Goal: Information Seeking & Learning: Learn about a topic

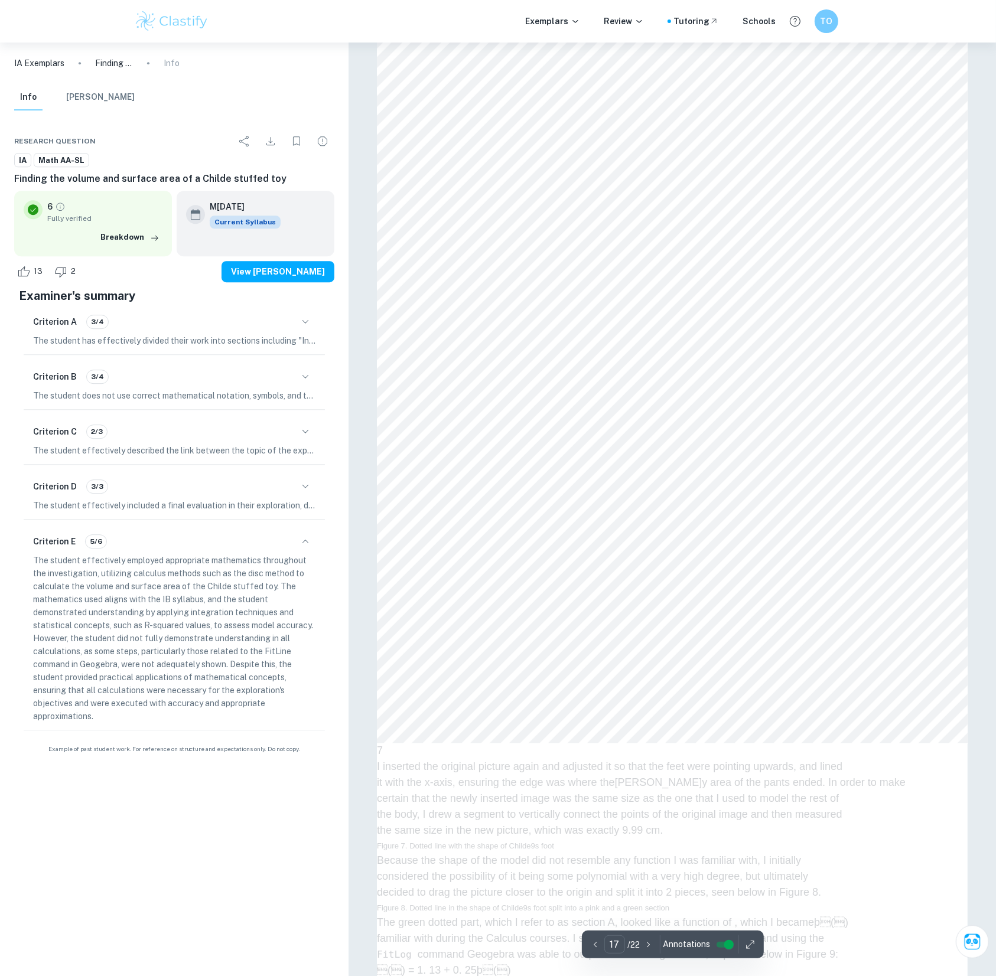
scroll to position [16119, 0]
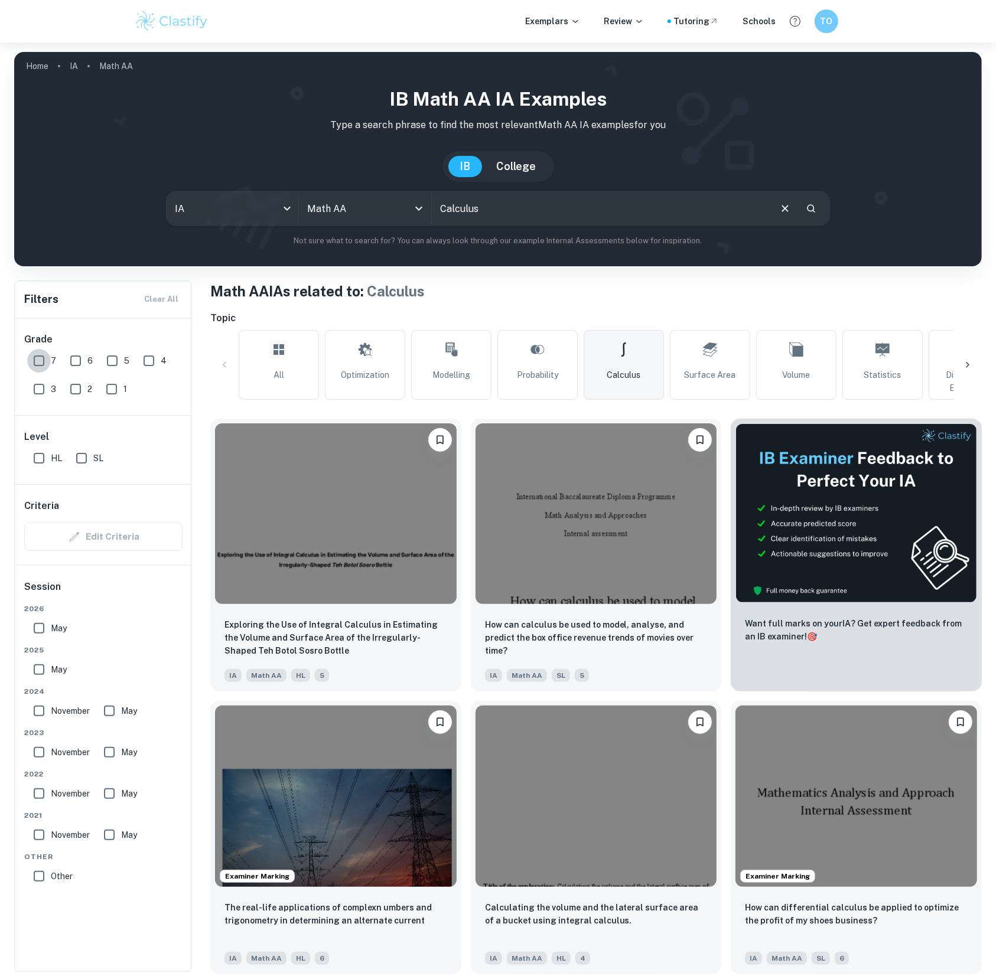
click at [39, 367] on input "7" at bounding box center [39, 361] width 24 height 24
checkbox input "true"
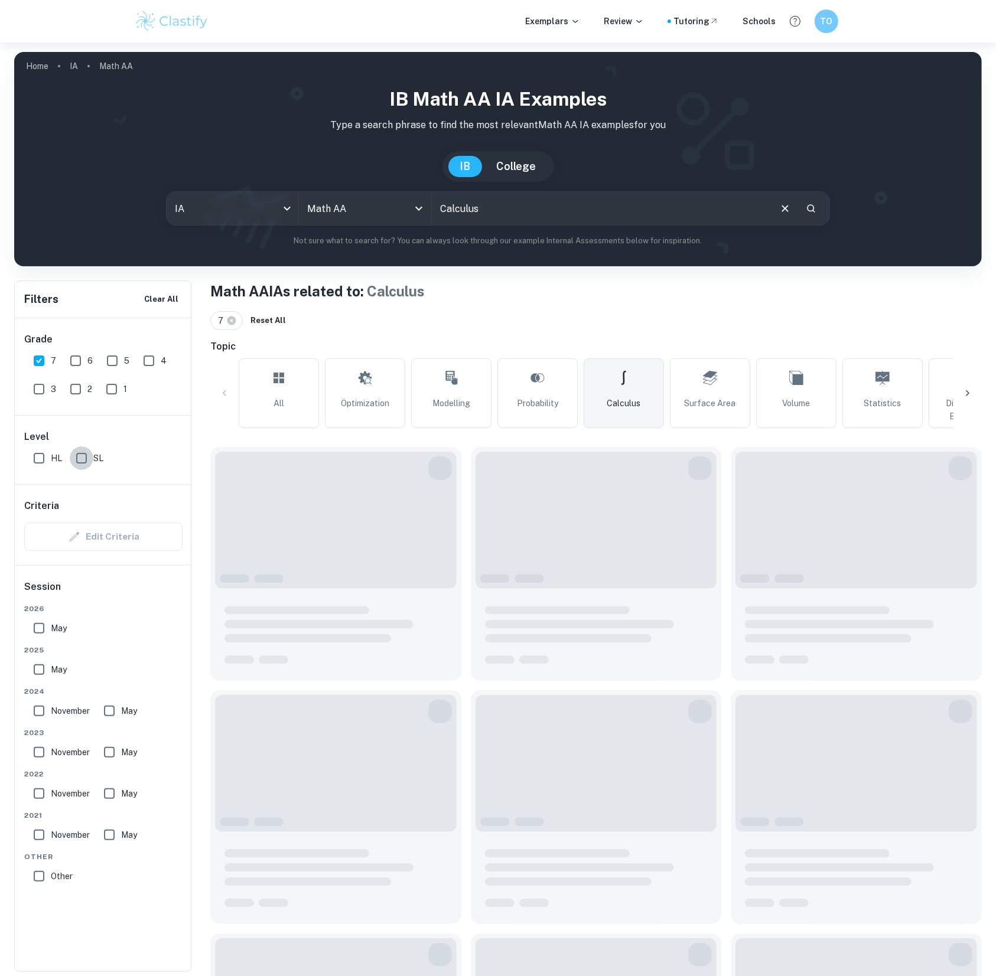
click at [83, 464] on input "SL" at bounding box center [82, 458] width 24 height 24
checkbox input "true"
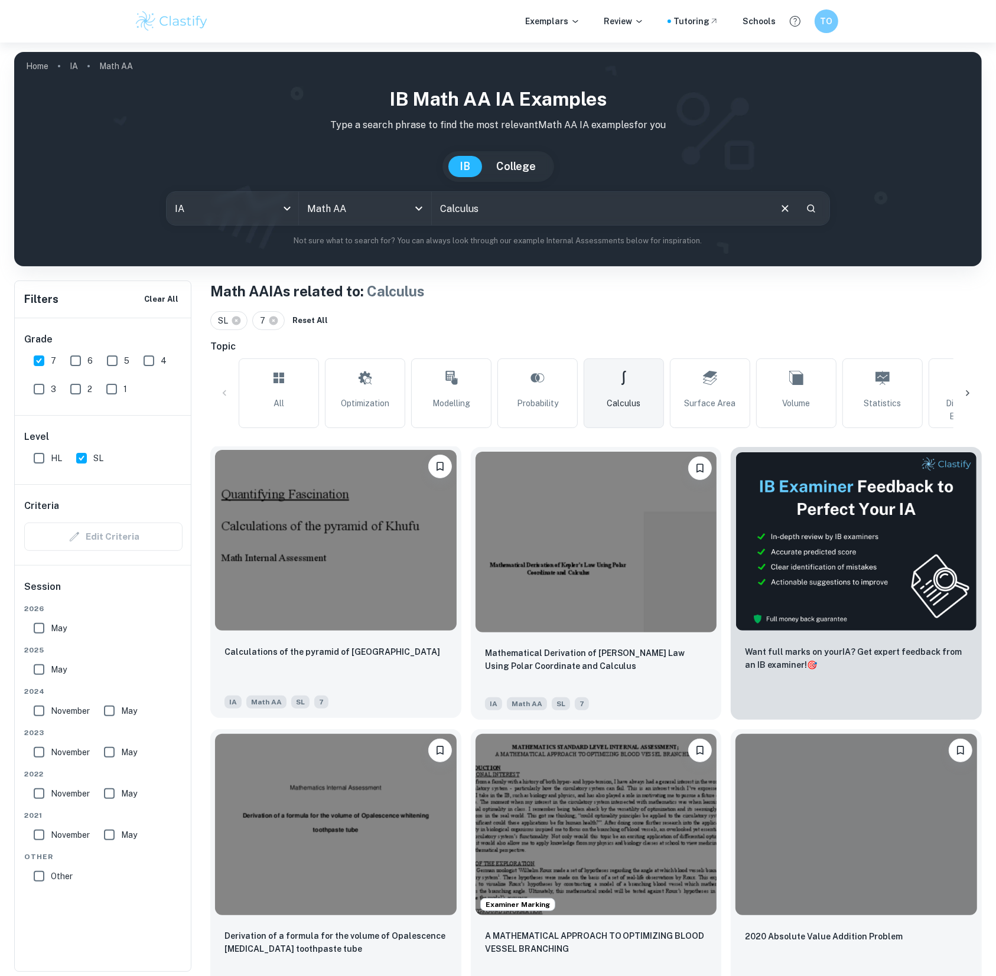
click at [338, 527] on img at bounding box center [336, 540] width 242 height 181
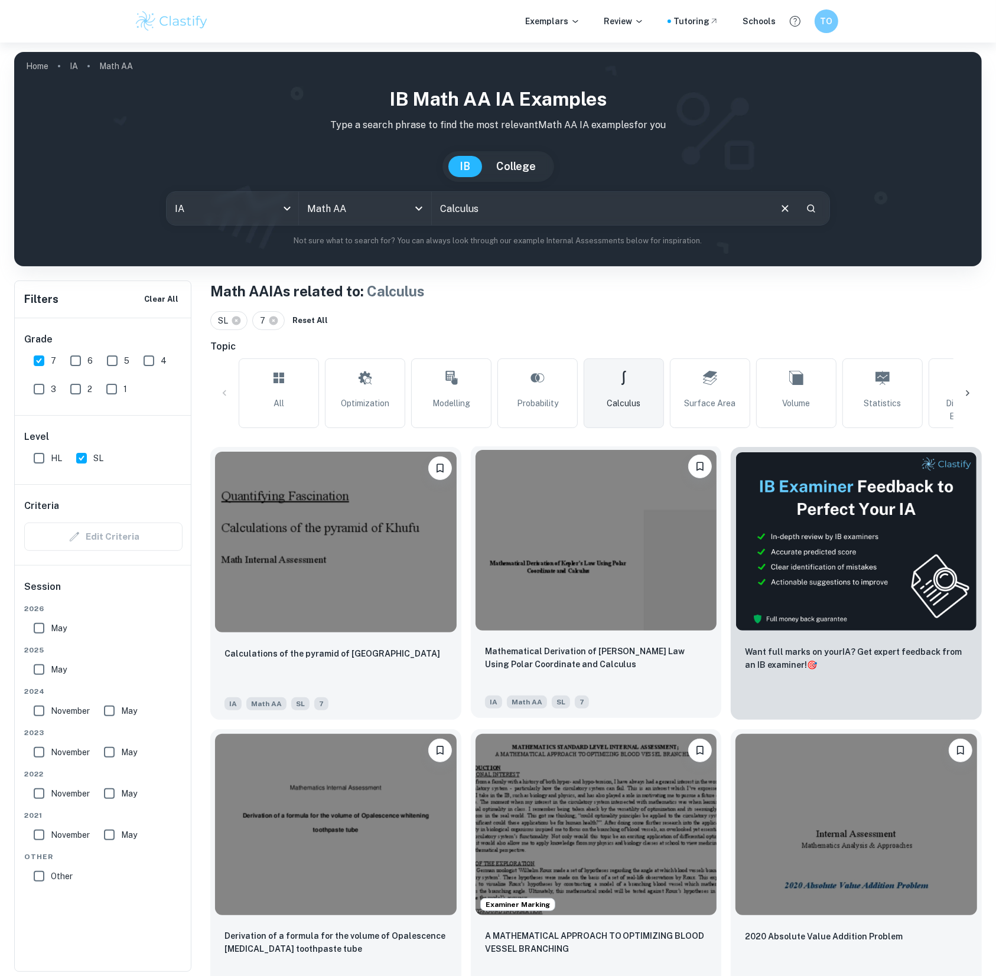
click at [556, 555] on img at bounding box center [596, 540] width 242 height 181
click at [45, 707] on input "November" at bounding box center [39, 711] width 24 height 24
checkbox input "true"
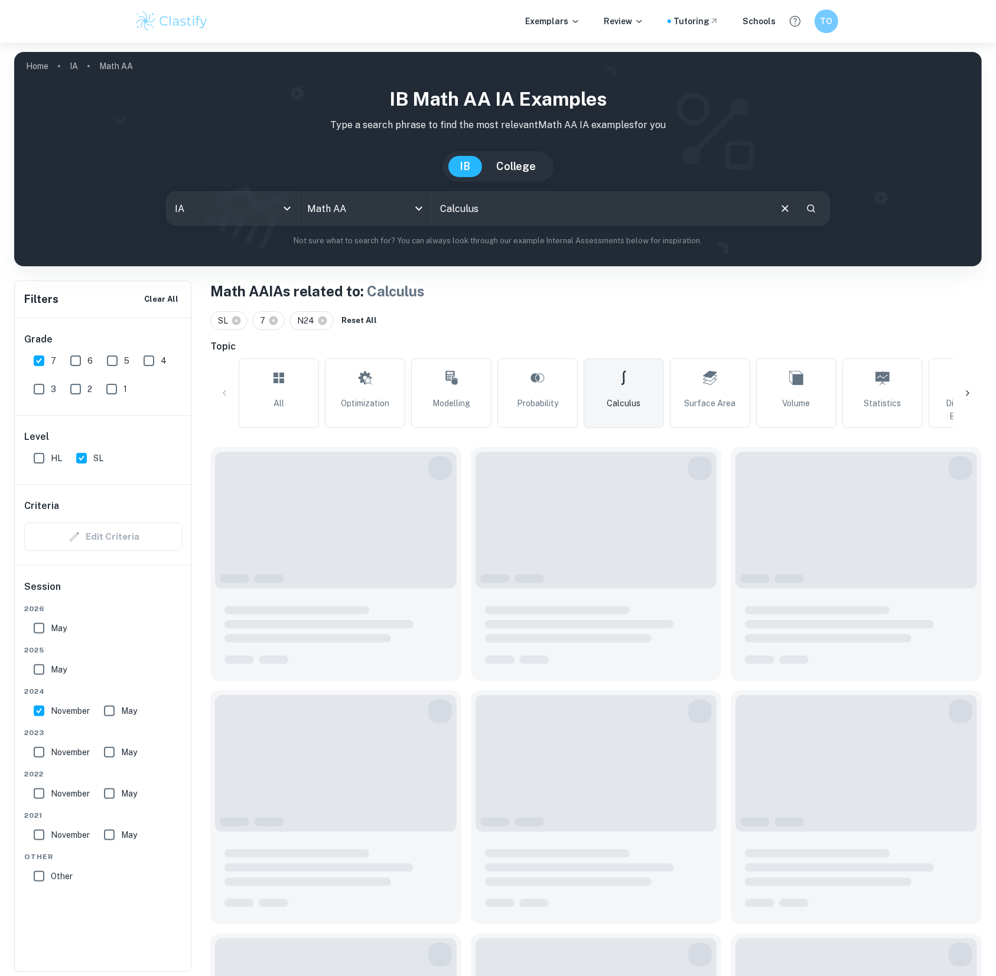
click at [145, 707] on div "May" at bounding box center [122, 708] width 47 height 28
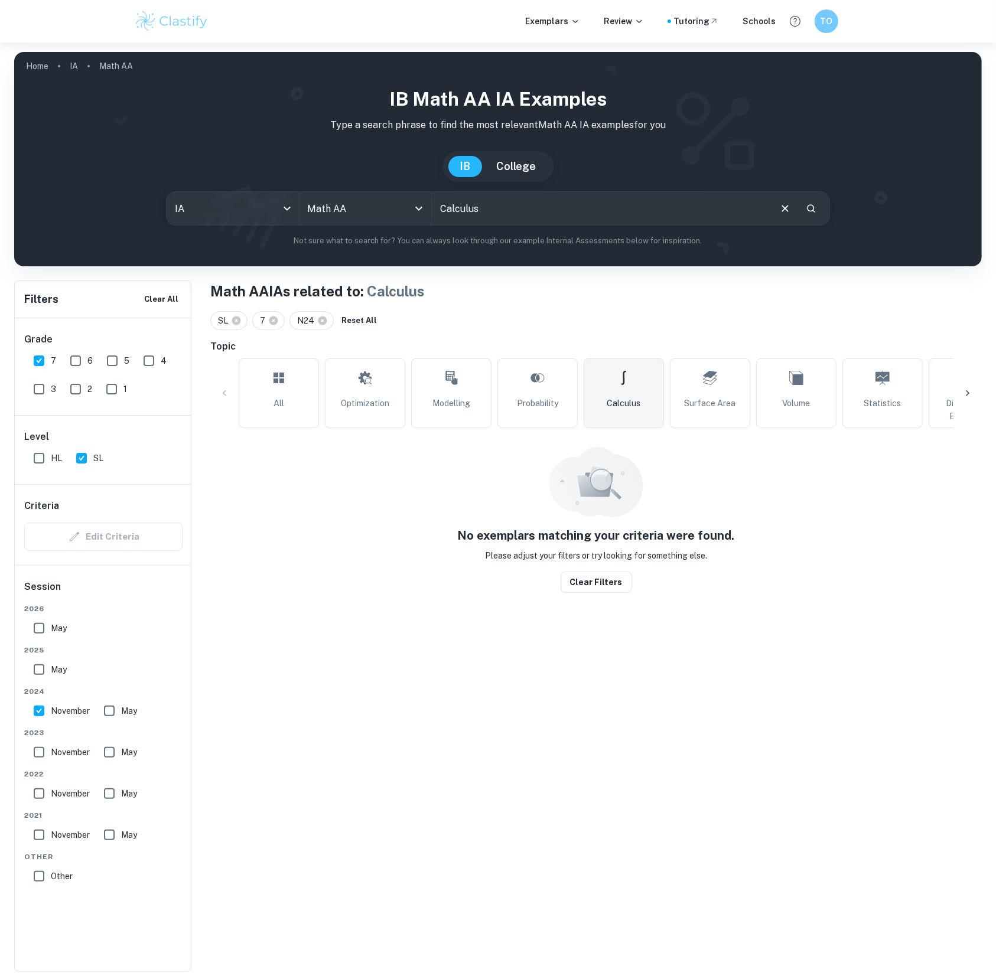
click at [110, 710] on input "May" at bounding box center [109, 711] width 24 height 24
checkbox input "true"
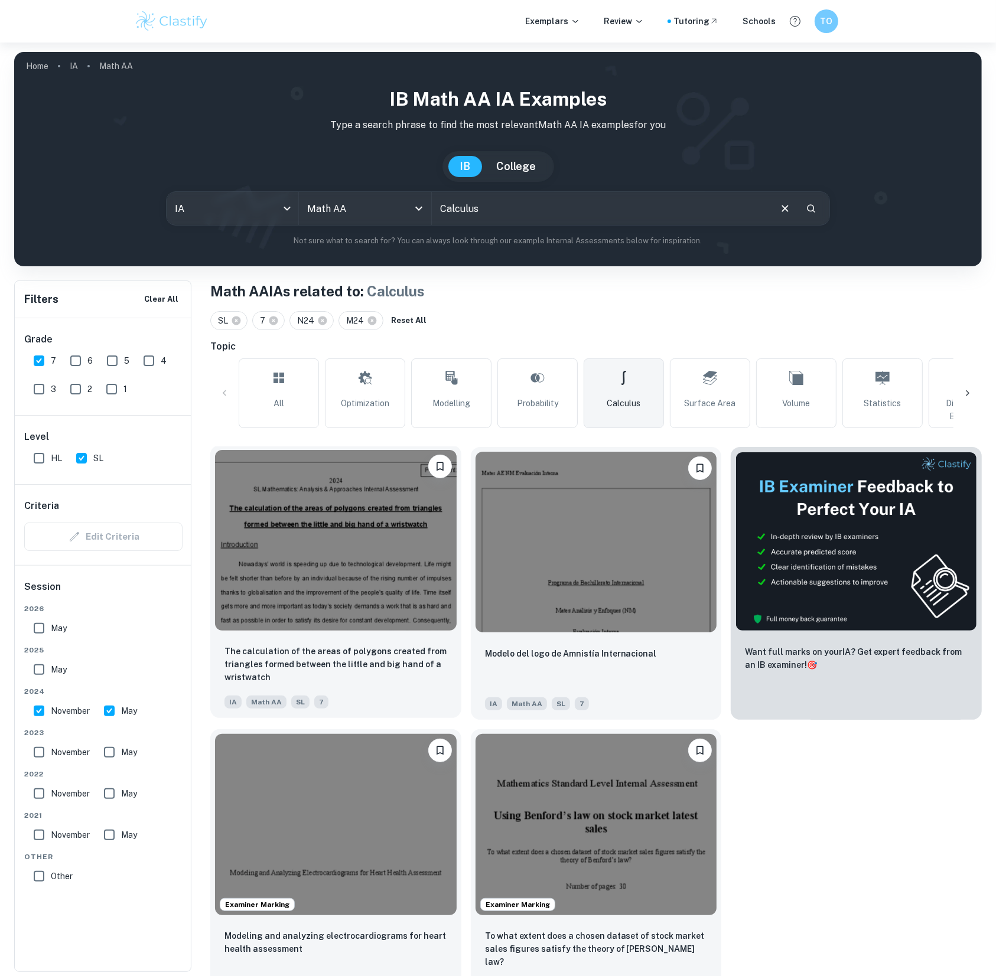
click at [357, 568] on img at bounding box center [336, 540] width 242 height 181
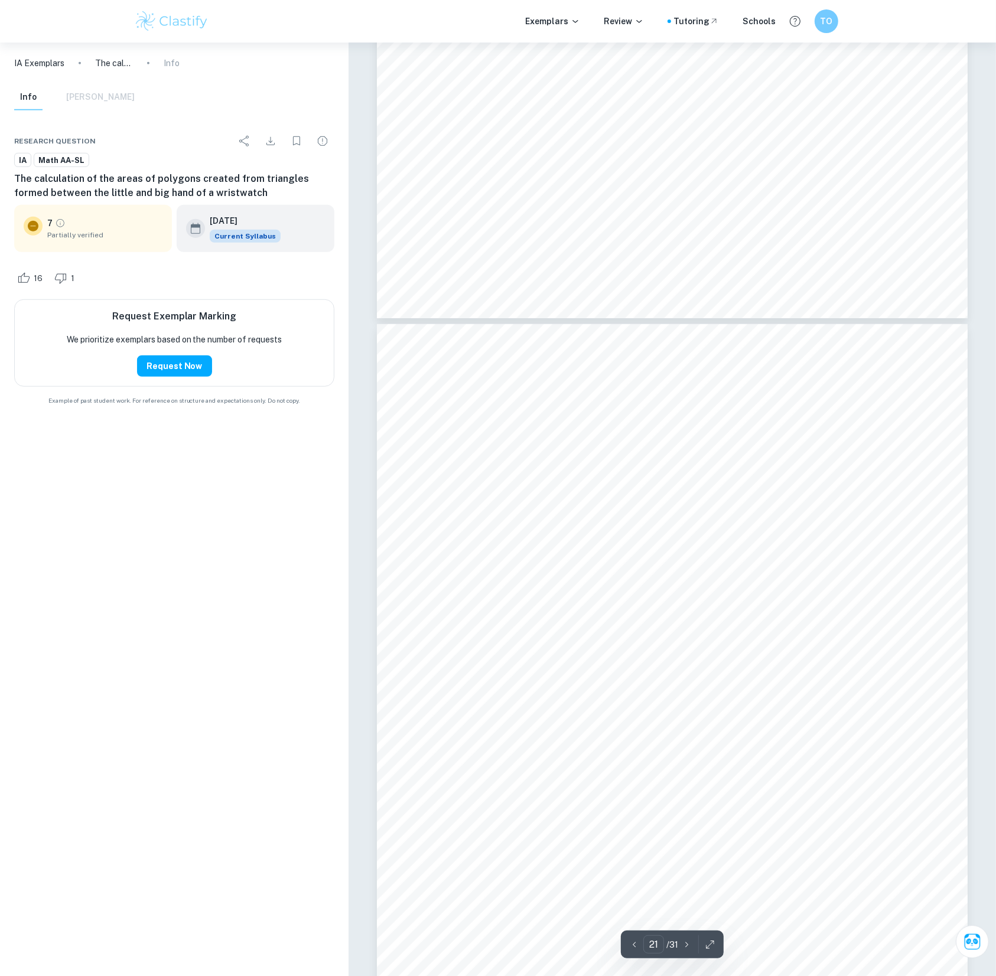
scroll to position [16609, 0]
type input "19"
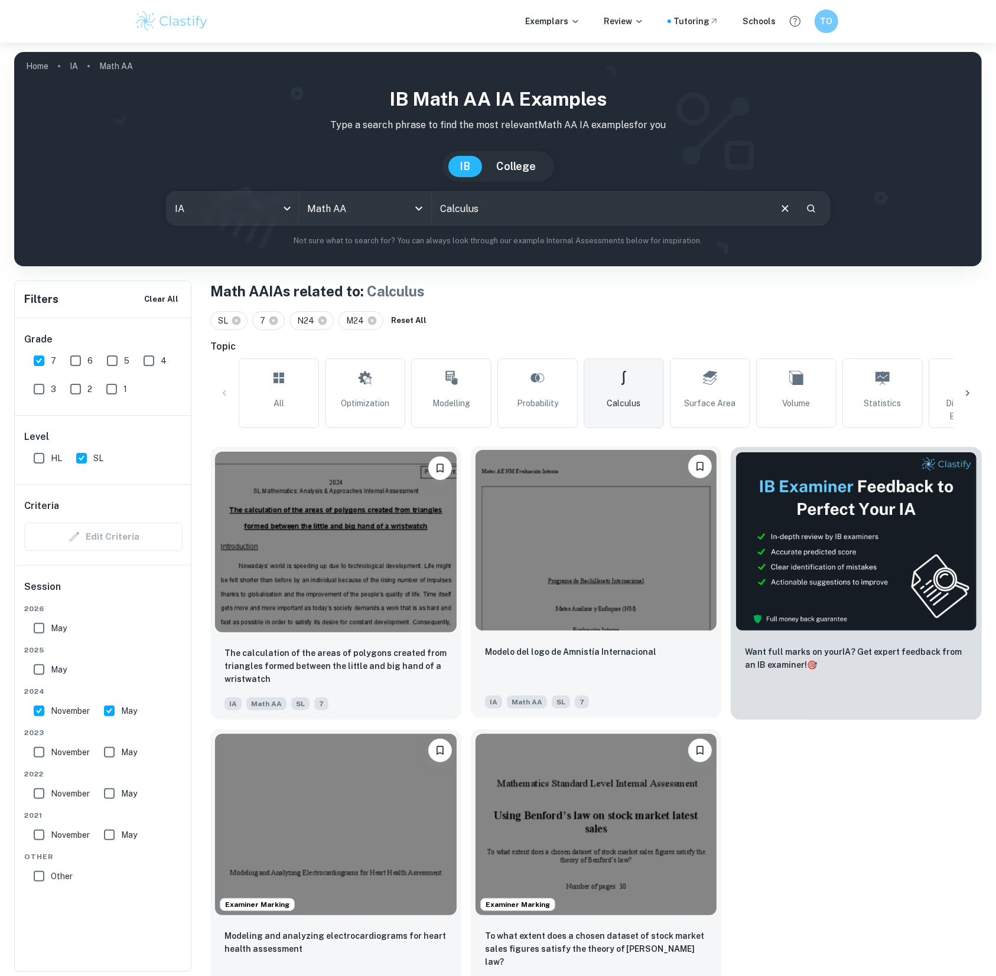
click at [529, 544] on img at bounding box center [596, 540] width 242 height 181
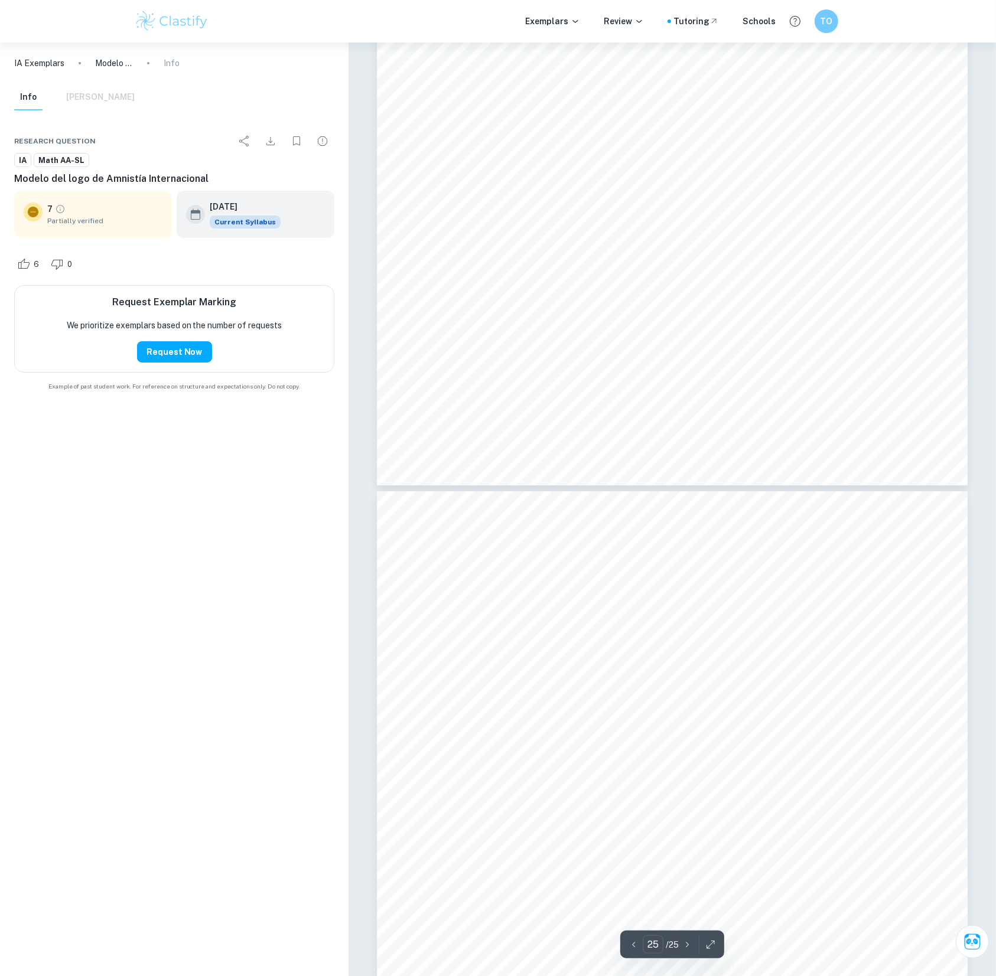
type input "24"
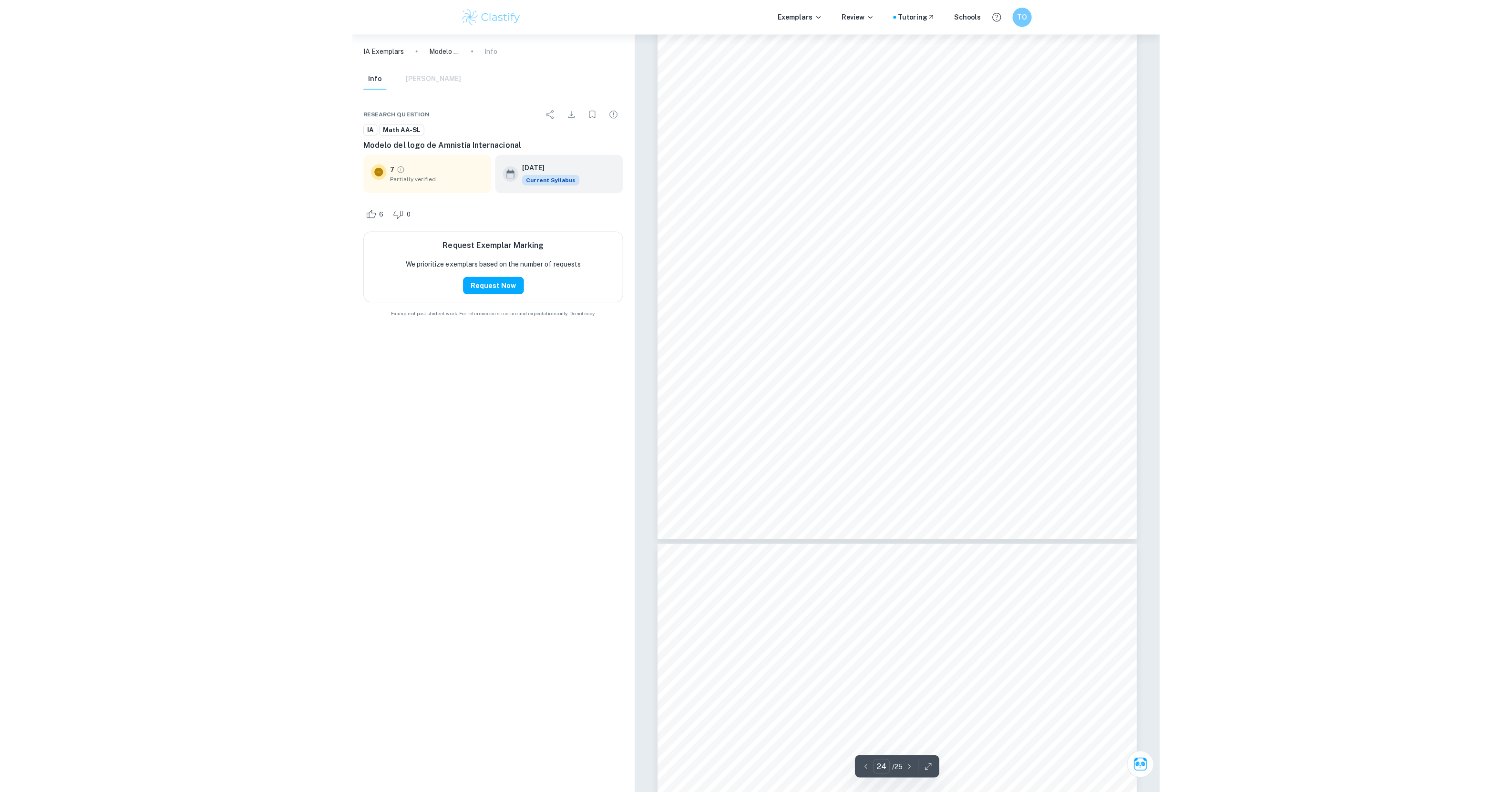
scroll to position [15865, 0]
